Goal: Transaction & Acquisition: Download file/media

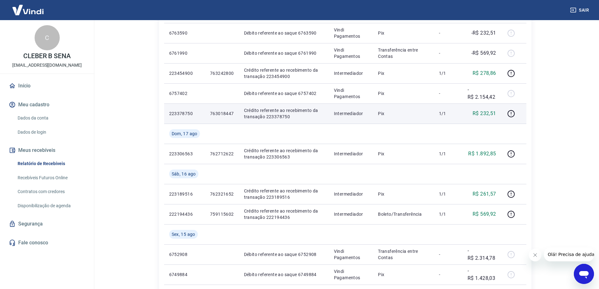
scroll to position [94, 0]
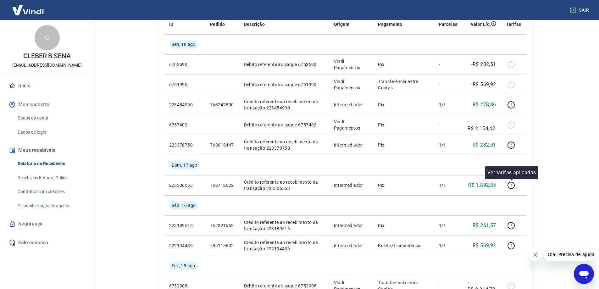
click at [527, 191] on div "ID Pedido Descrição Origem Pagamento Parcelas Valor Líq. Tarifas [DATE] 6763590…" at bounding box center [345, 286] width 373 height 554
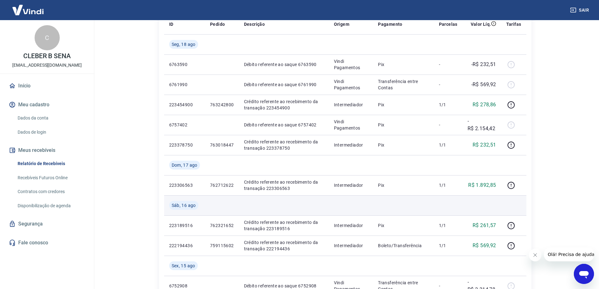
scroll to position [0, 0]
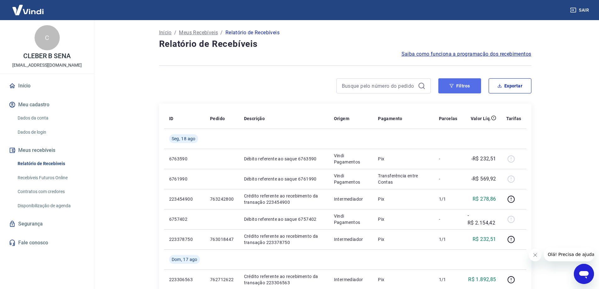
click at [474, 91] on button "Filtros" at bounding box center [460, 85] width 43 height 15
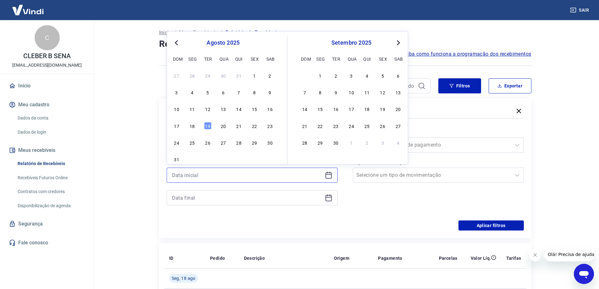
click at [240, 171] on input at bounding box center [247, 175] width 150 height 9
click at [268, 110] on div "16" at bounding box center [270, 109] width 8 height 8
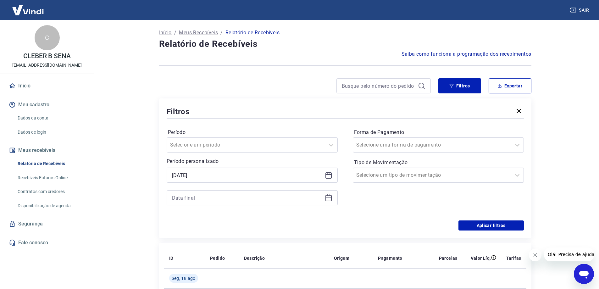
type input "[DATE]"
click at [252, 198] on input at bounding box center [247, 197] width 150 height 9
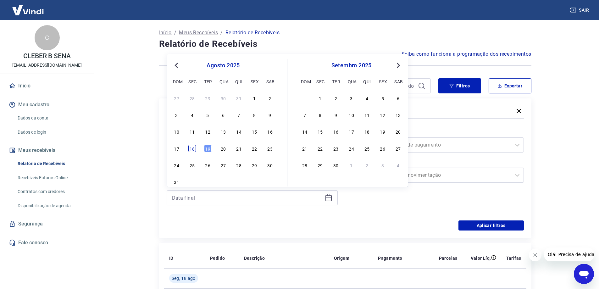
click at [193, 150] on div "18" at bounding box center [192, 149] width 8 height 8
type input "[DATE]"
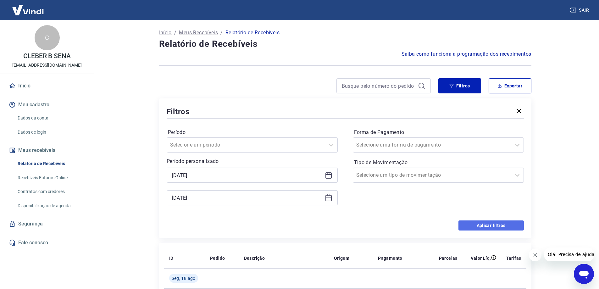
click at [486, 224] on button "Aplicar filtros" at bounding box center [491, 226] width 65 height 10
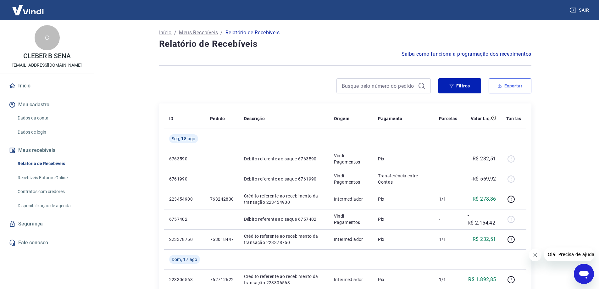
click at [521, 83] on button "Exportar" at bounding box center [510, 85] width 43 height 15
type input "[DATE]"
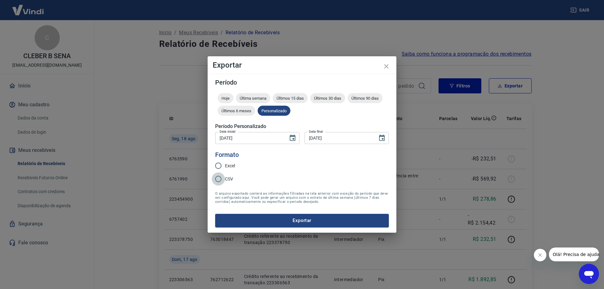
click at [219, 176] on input "CSV" at bounding box center [218, 178] width 13 height 13
radio input "true"
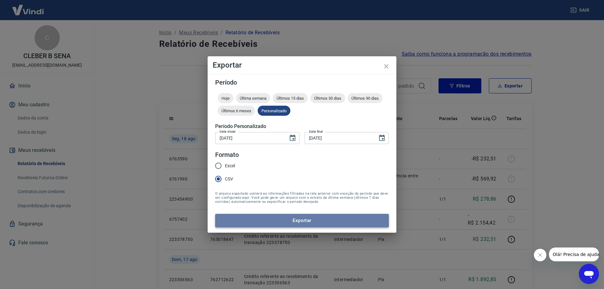
click at [262, 222] on button "Exportar" at bounding box center [302, 220] width 174 height 13
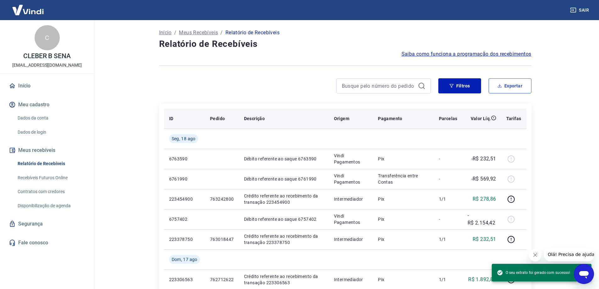
scroll to position [31, 0]
